Goal: Find specific page/section: Find specific page/section

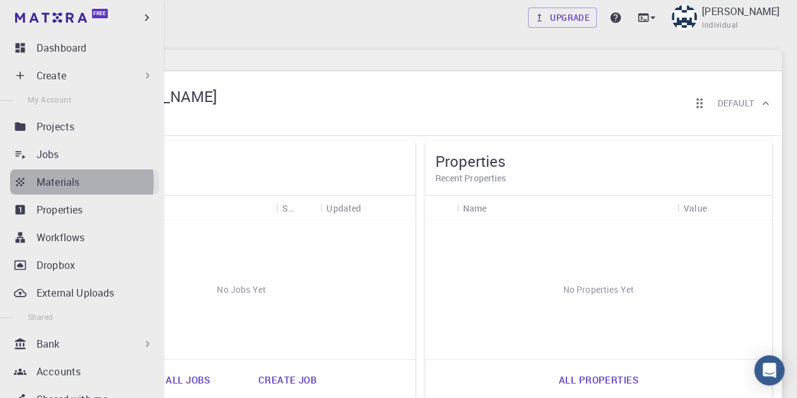
click at [50, 182] on p "Materials" at bounding box center [58, 181] width 43 height 15
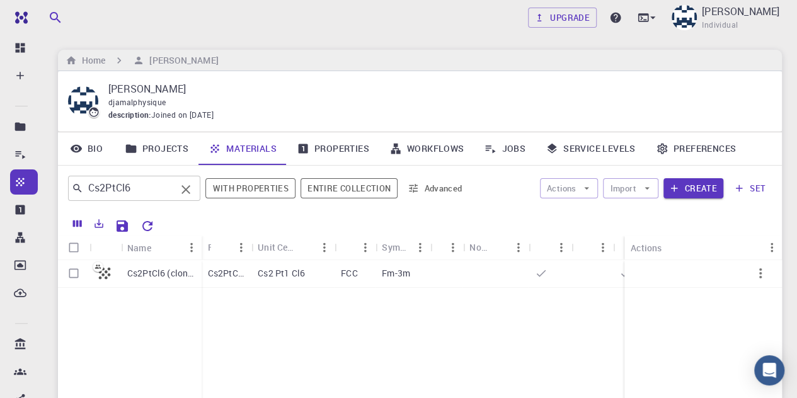
click at [135, 191] on input "Cs2PtCl6" at bounding box center [129, 189] width 93 height 18
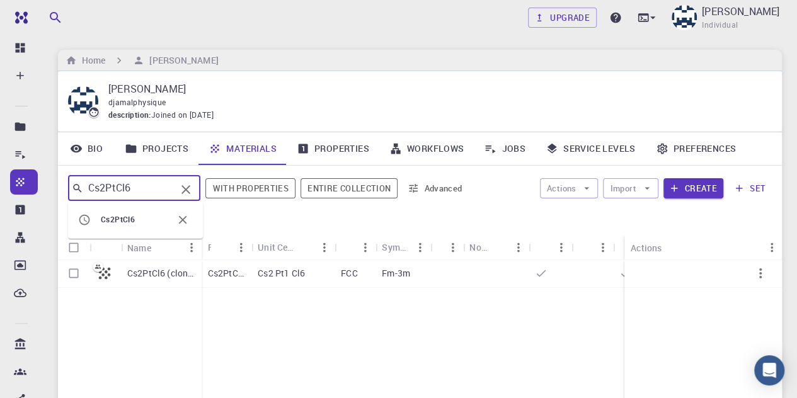
type input "Cs2PtCl6"
click at [156, 152] on link "Projects" at bounding box center [157, 148] width 84 height 33
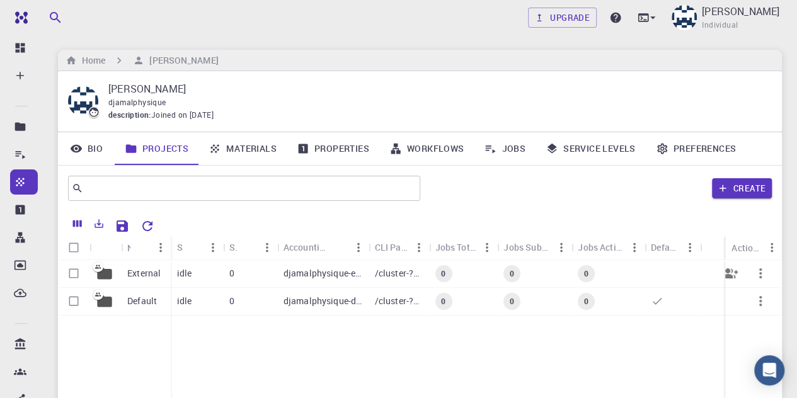
click at [324, 273] on p "djamalphysique-external" at bounding box center [322, 273] width 79 height 13
